Goal: Information Seeking & Learning: Learn about a topic

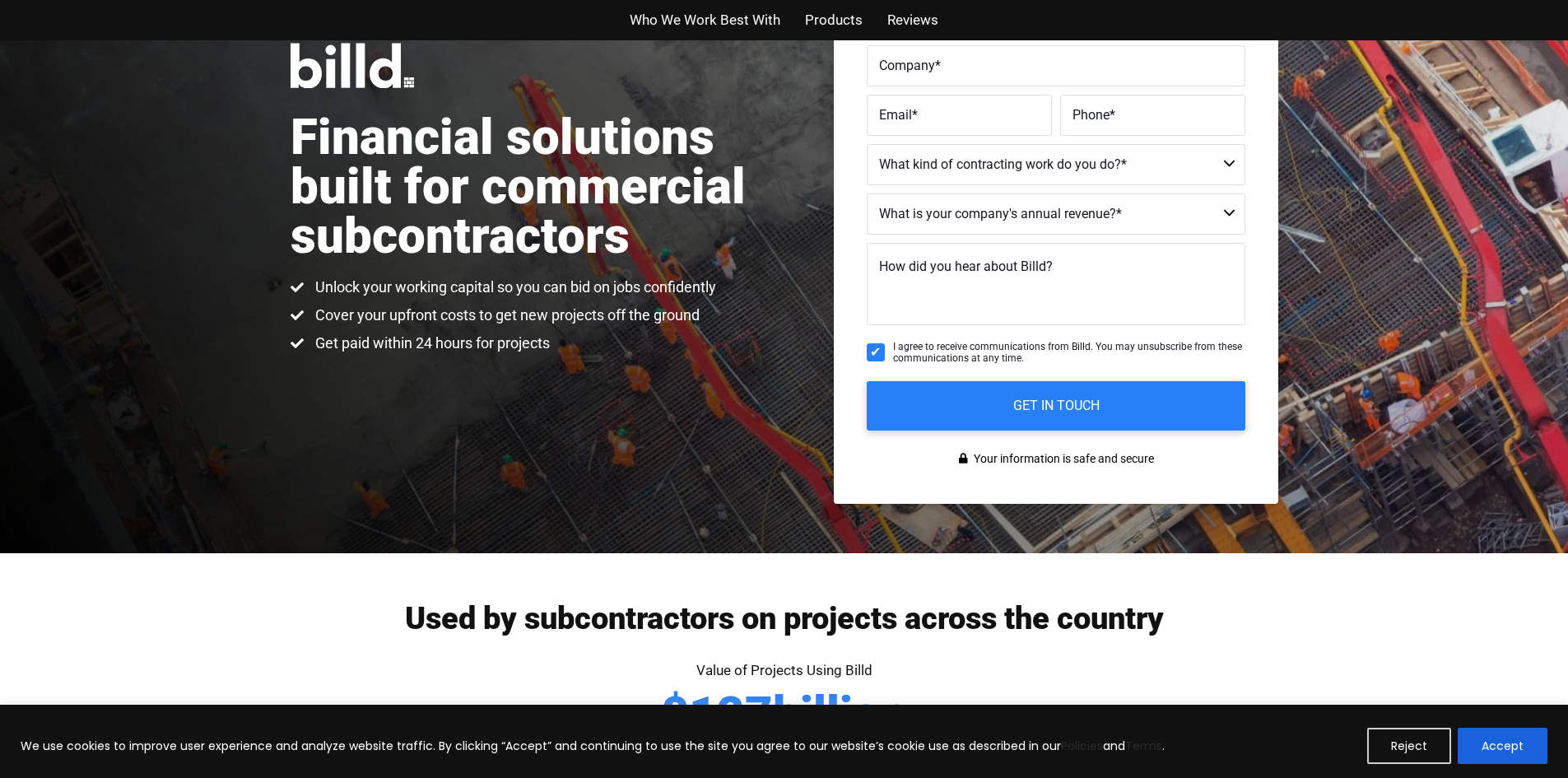
scroll to position [329, 0]
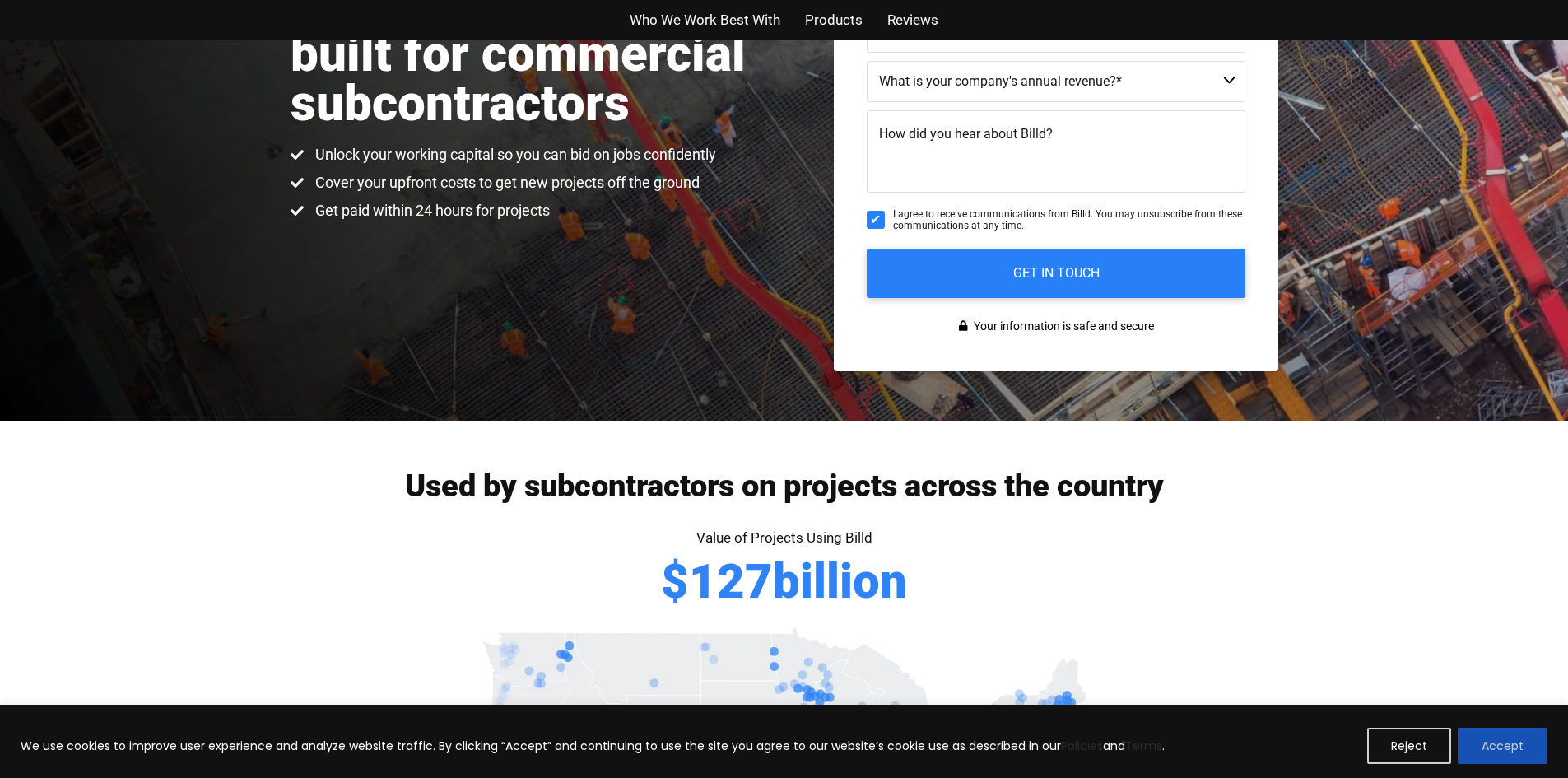
click at [1500, 750] on button "Accept" at bounding box center [1503, 746] width 90 height 36
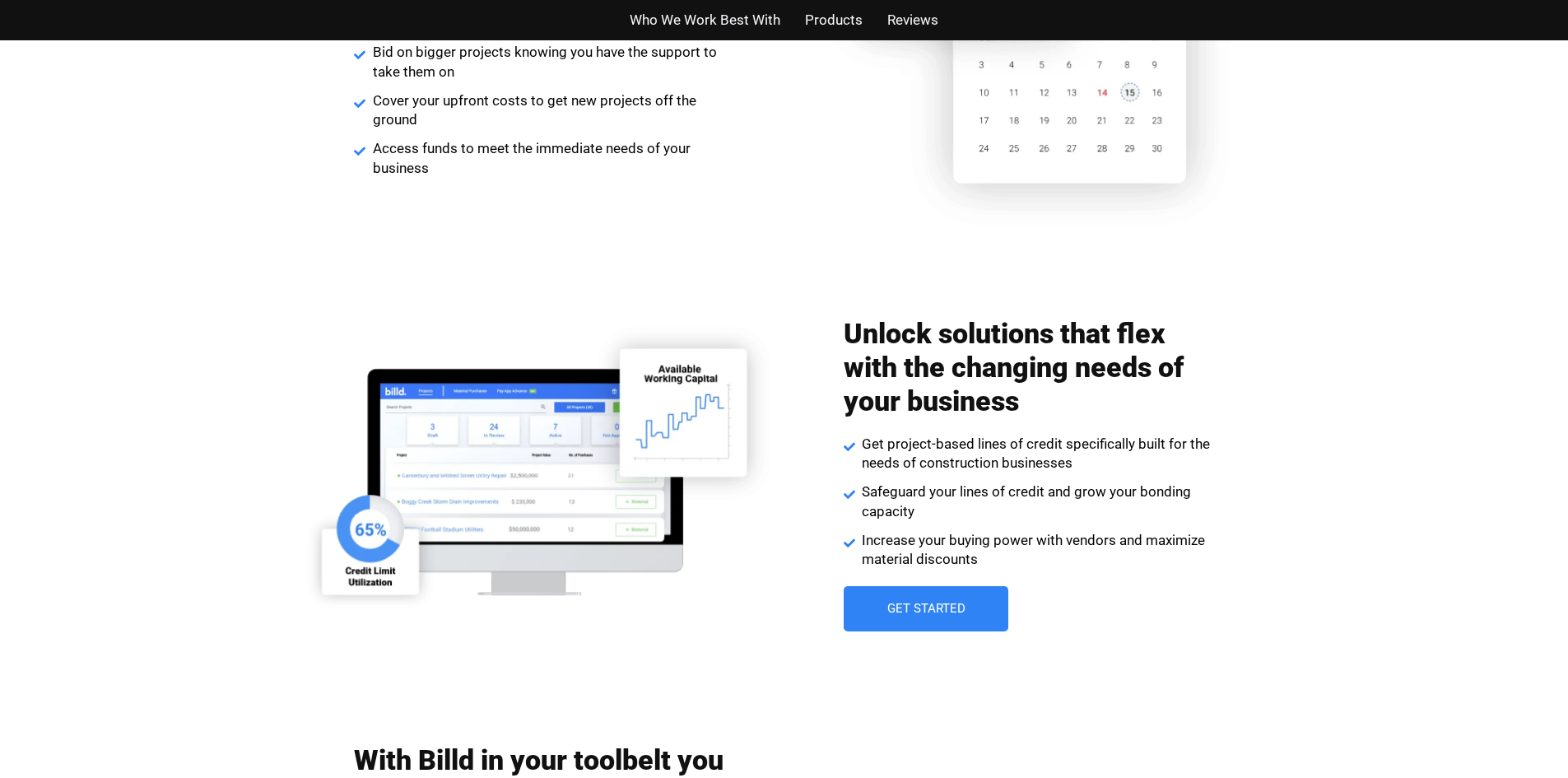
scroll to position [2222, 0]
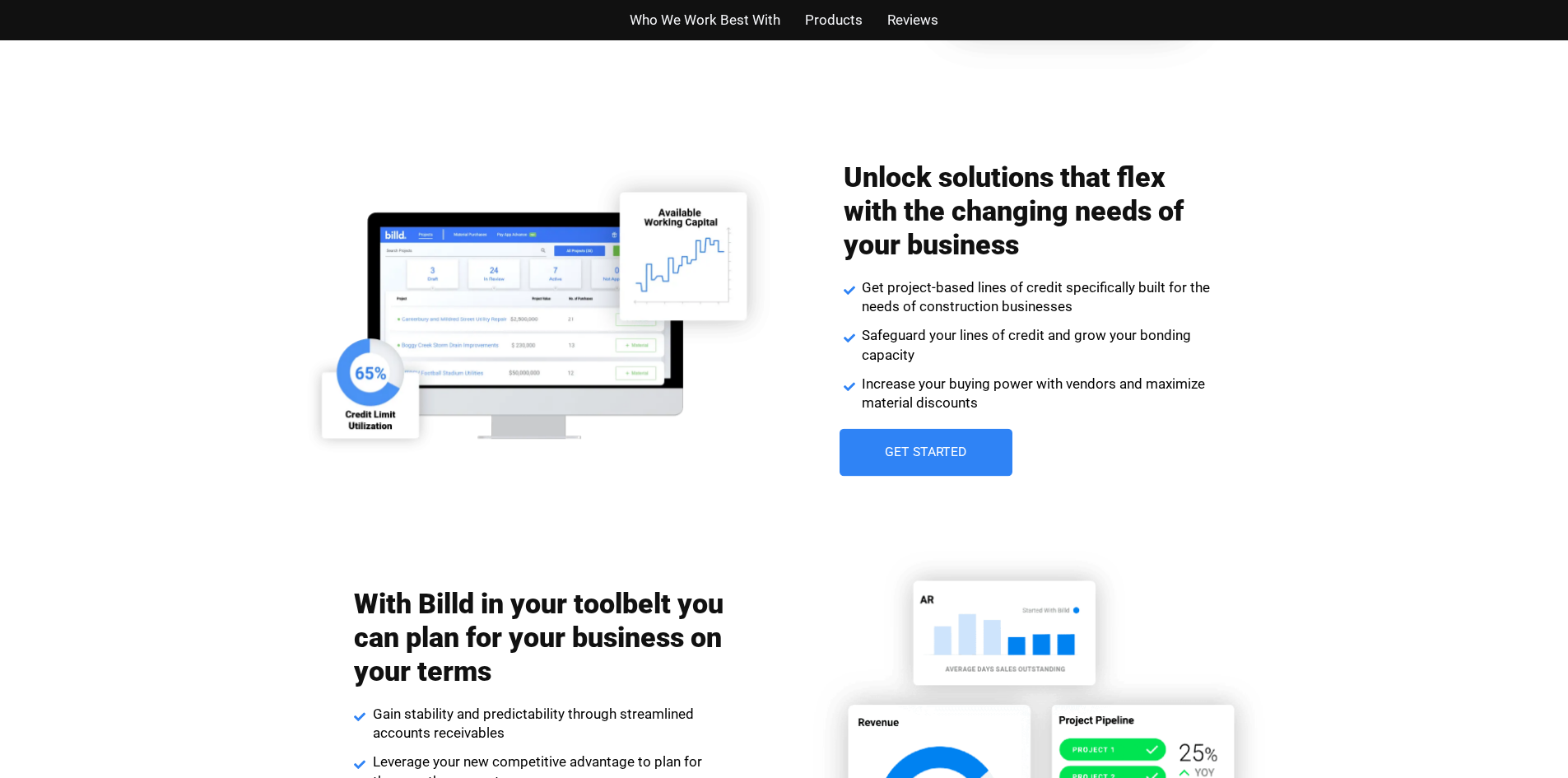
click at [916, 448] on span "Get Started" at bounding box center [926, 453] width 82 height 13
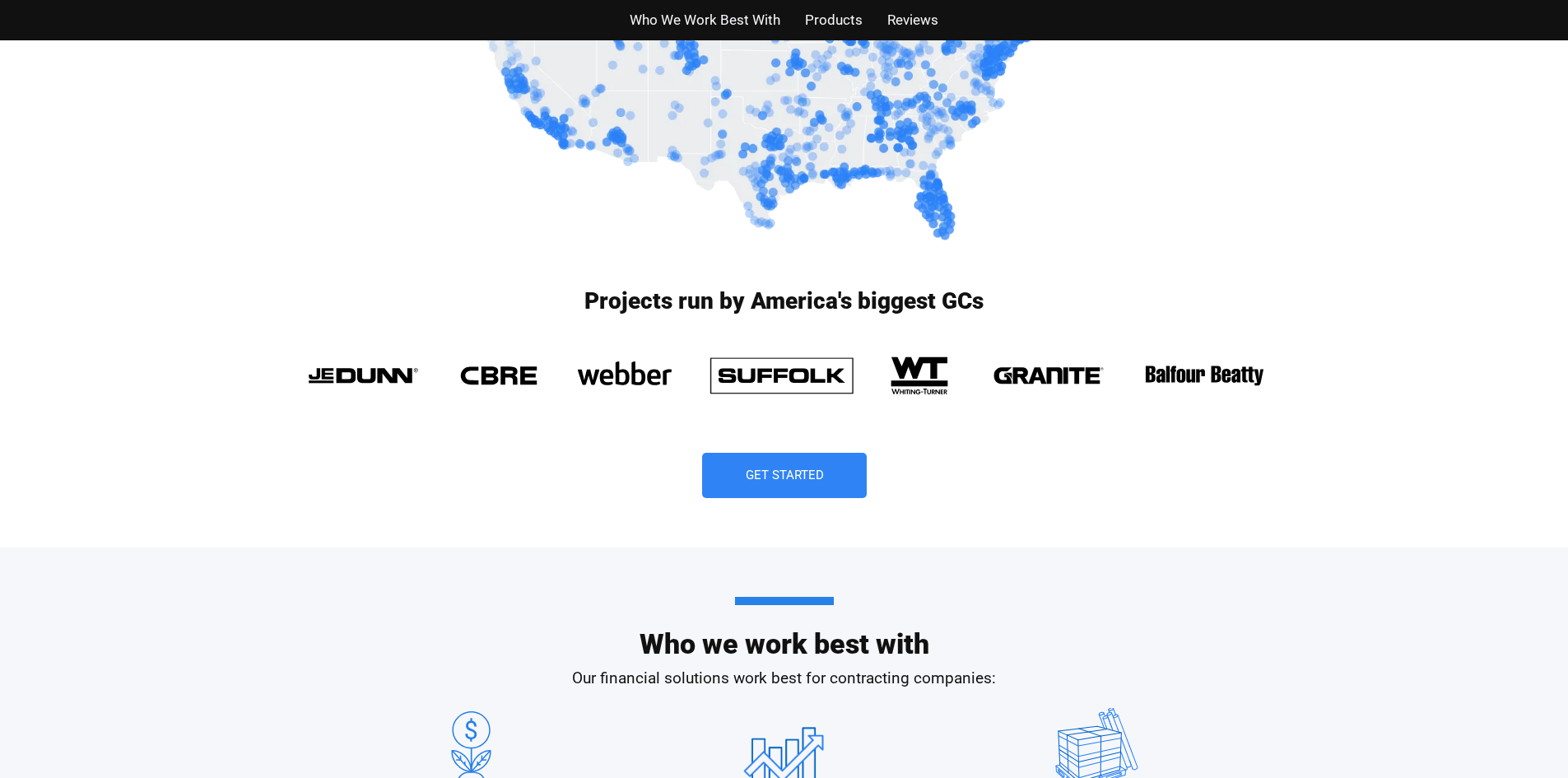
scroll to position [1070, 0]
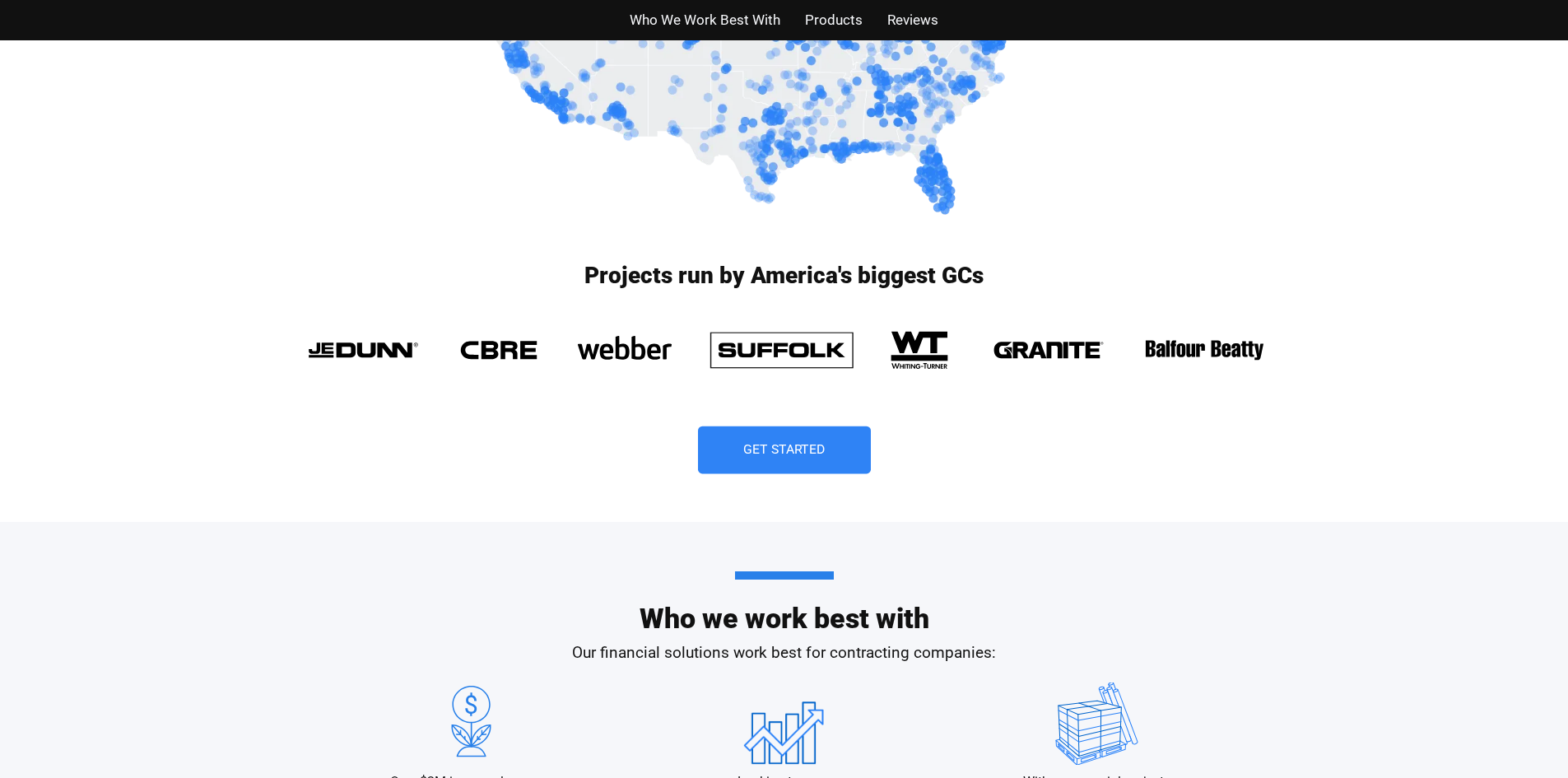
drag, startPoint x: 759, startPoint y: 459, endPoint x: 752, endPoint y: 467, distance: 10.6
click at [759, 459] on link "Get Started" at bounding box center [784, 450] width 173 height 48
click at [821, 436] on link "Get Started" at bounding box center [784, 450] width 173 height 48
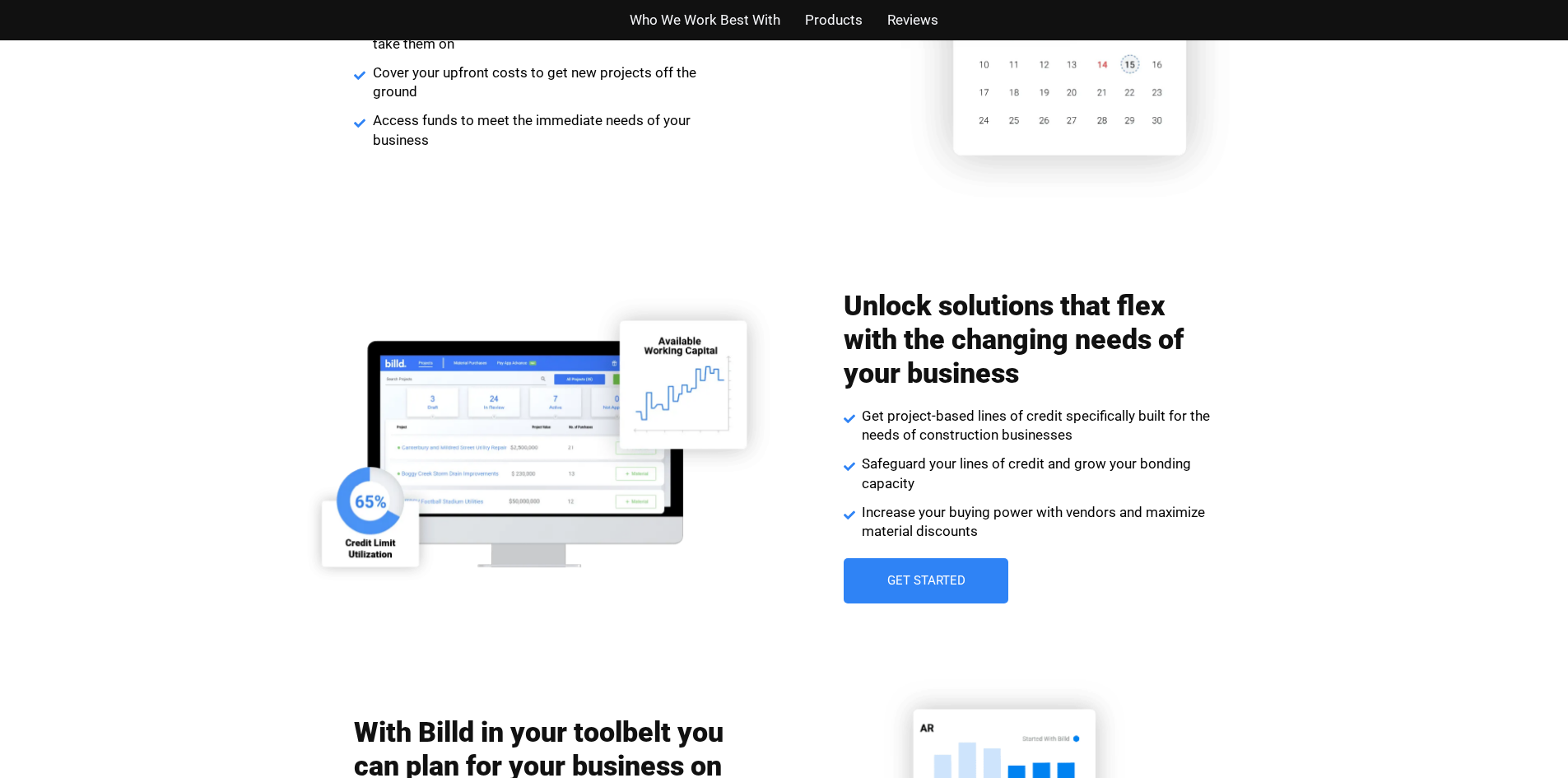
scroll to position [2222, 0]
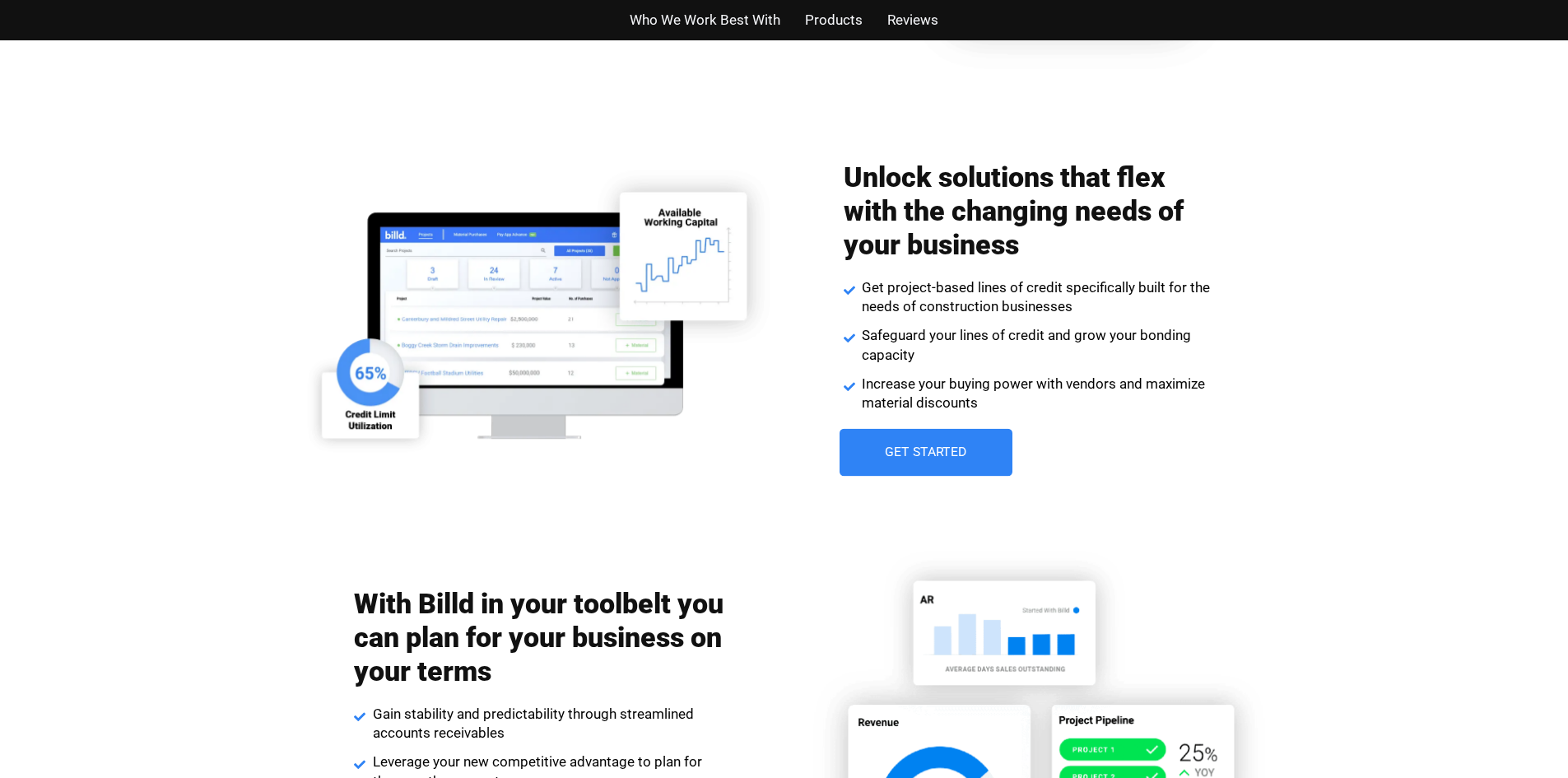
click at [870, 444] on link "Get Started" at bounding box center [926, 452] width 173 height 48
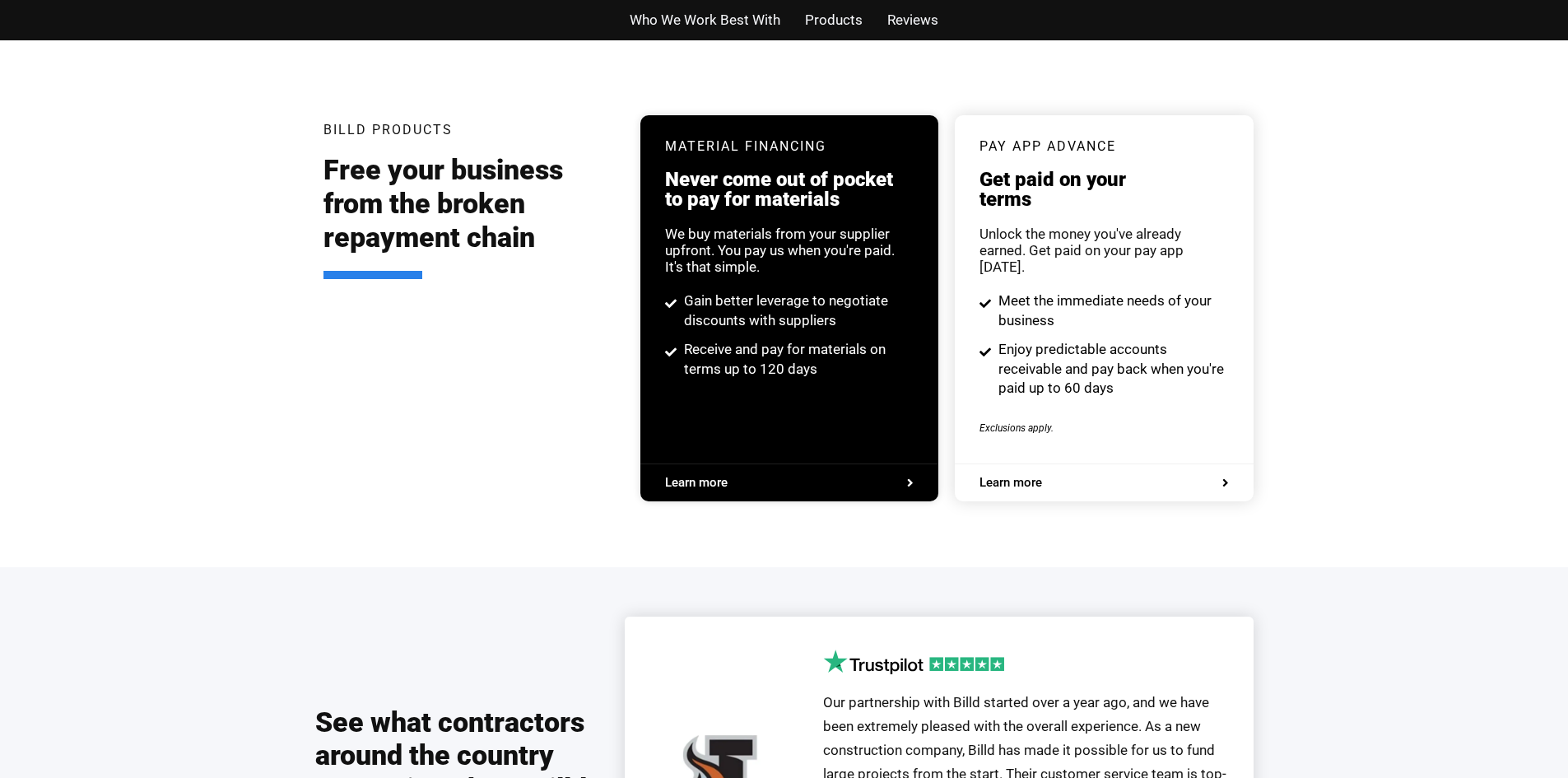
scroll to position [3127, 0]
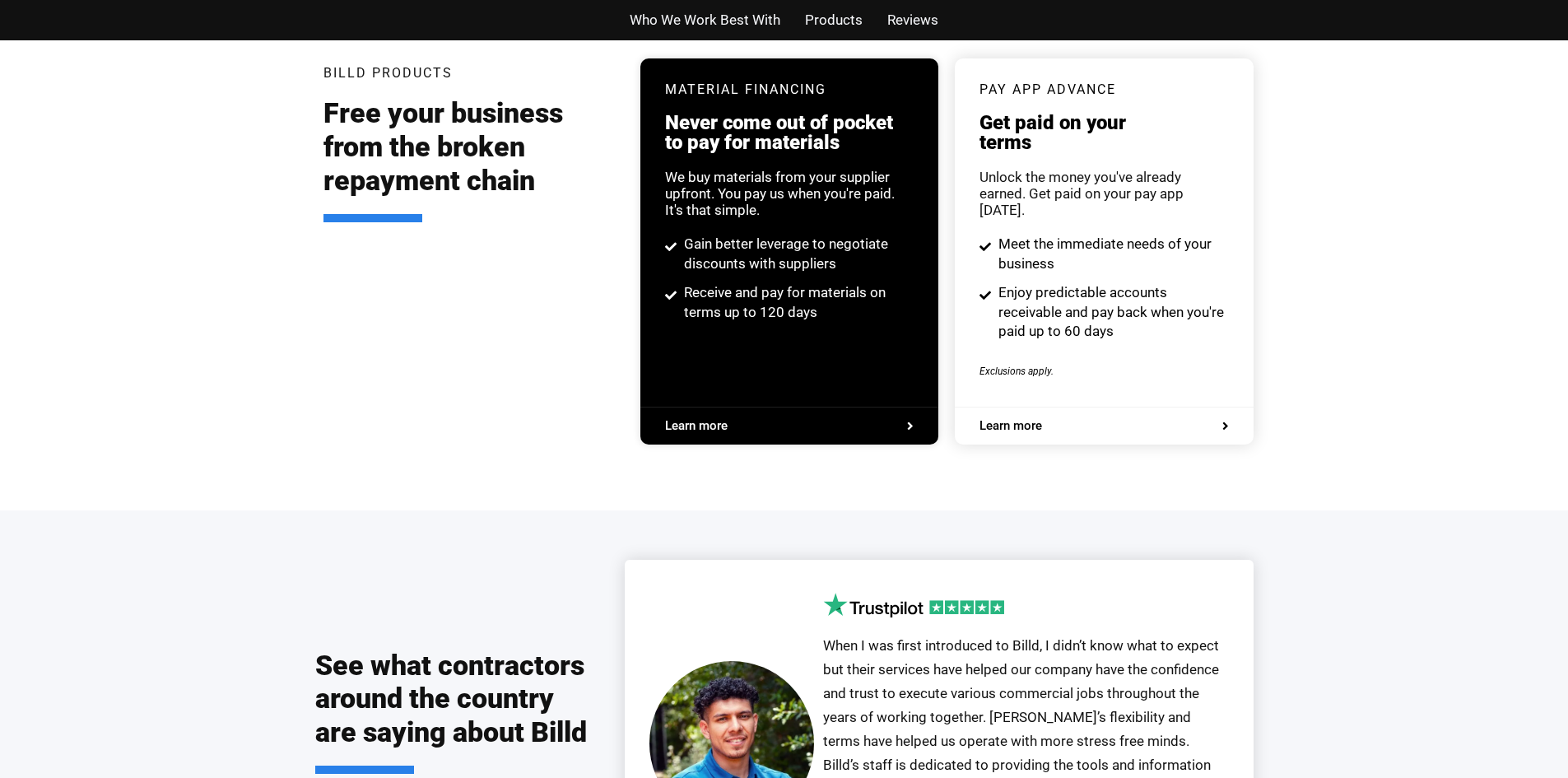
drag, startPoint x: 805, startPoint y: 413, endPoint x: 819, endPoint y: 416, distance: 14.3
click at [805, 419] on span "Learn more" at bounding box center [789, 426] width 248 height 13
